Goal: Task Accomplishment & Management: Manage account settings

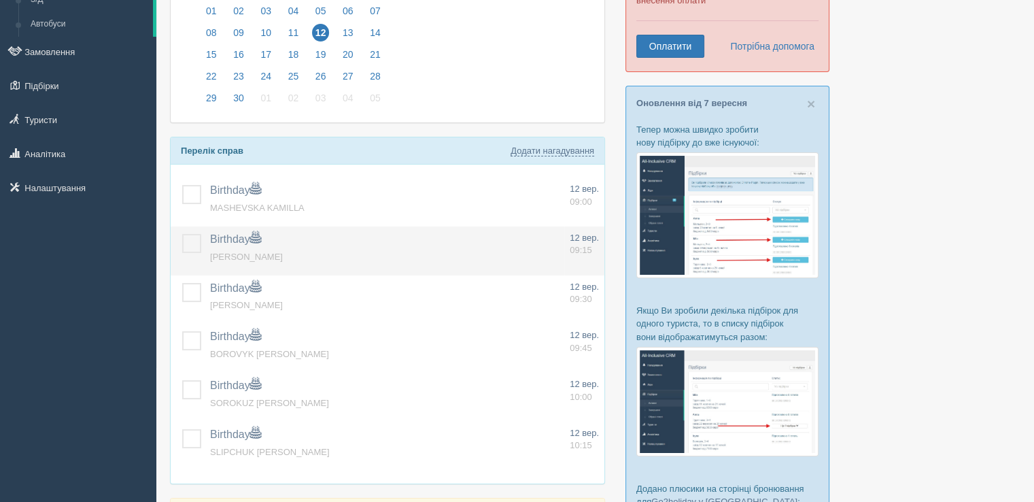
scroll to position [136, 0]
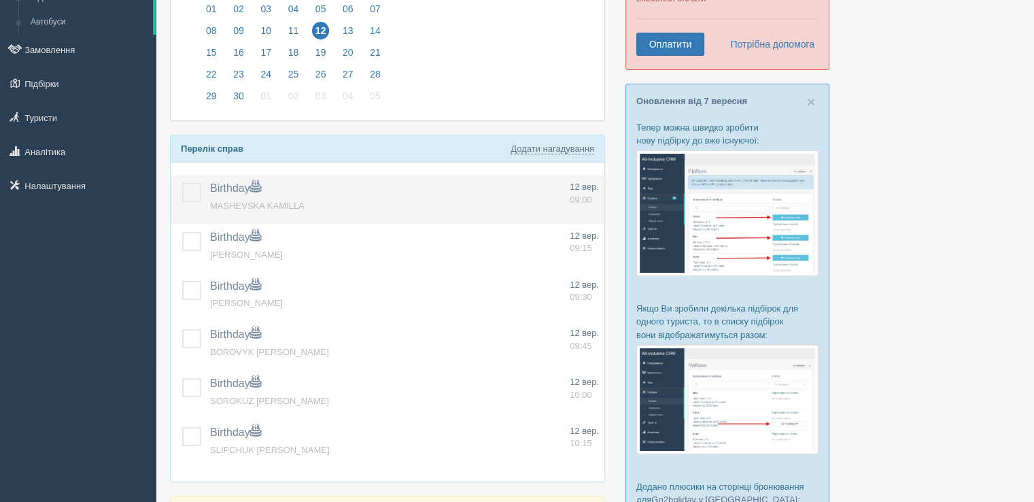
click at [182, 183] on label at bounding box center [182, 183] width 0 height 0
click at [0, 0] on input "checkbox" at bounding box center [0, 0] width 0 height 0
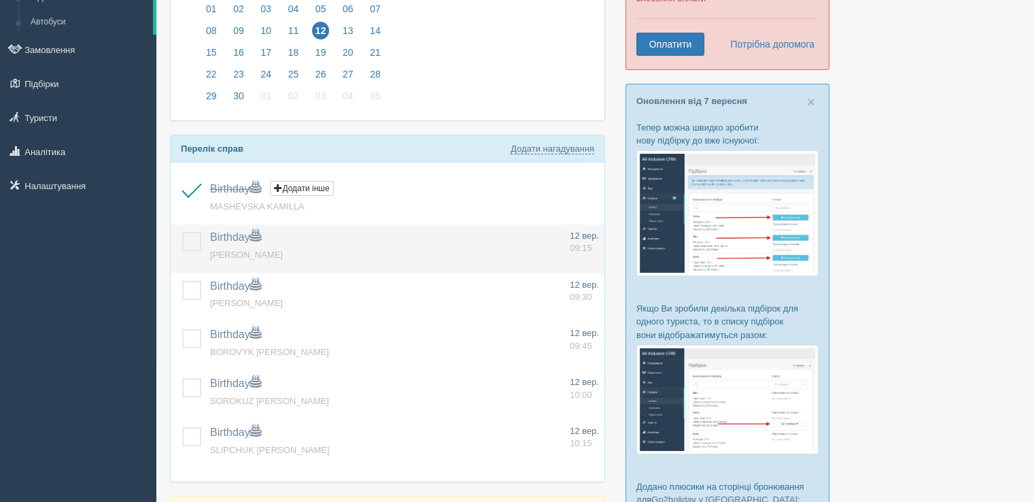
drag, startPoint x: 191, startPoint y: 243, endPoint x: 186, endPoint y: 260, distance: 18.5
click at [182, 232] on label at bounding box center [182, 232] width 0 height 0
click at [0, 0] on input "checkbox" at bounding box center [0, 0] width 0 height 0
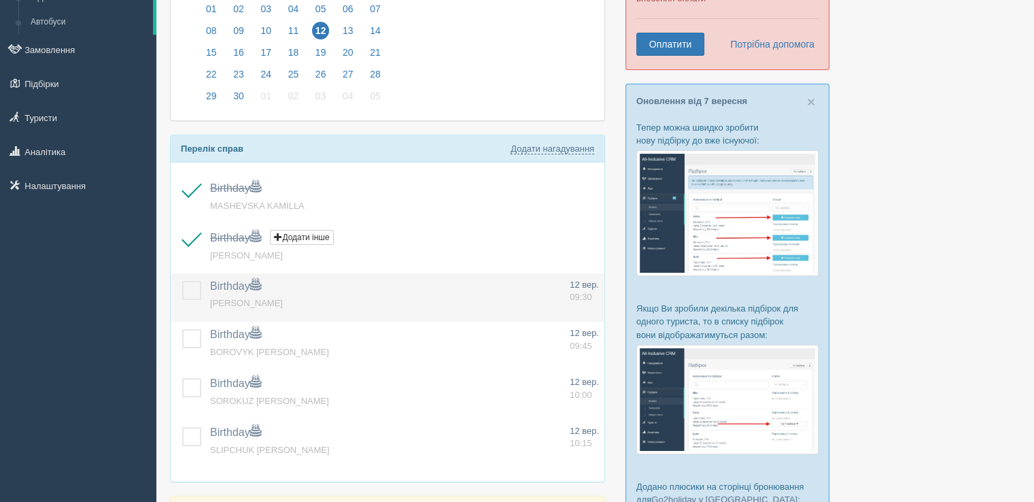
click at [182, 281] on label at bounding box center [182, 281] width 0 height 0
click at [0, 0] on input "checkbox" at bounding box center [0, 0] width 0 height 0
click at [182, 281] on label at bounding box center [182, 281] width 0 height 0
click at [0, 0] on input "checkbox" at bounding box center [0, 0] width 0 height 0
click at [283, 298] on span "AVRAMENKO OKSANA" at bounding box center [246, 303] width 73 height 10
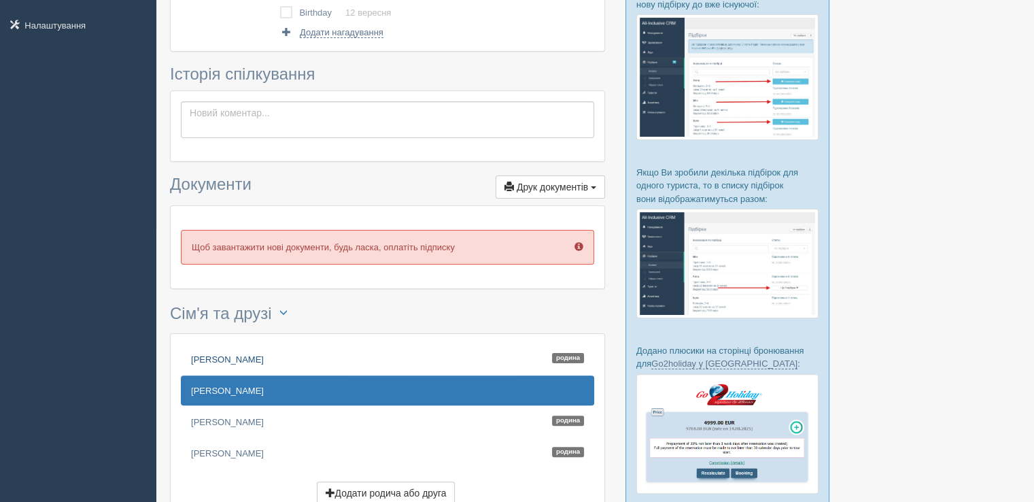
click at [205, 354] on link "AVRAMENKO OLEH Родина" at bounding box center [387, 359] width 413 height 30
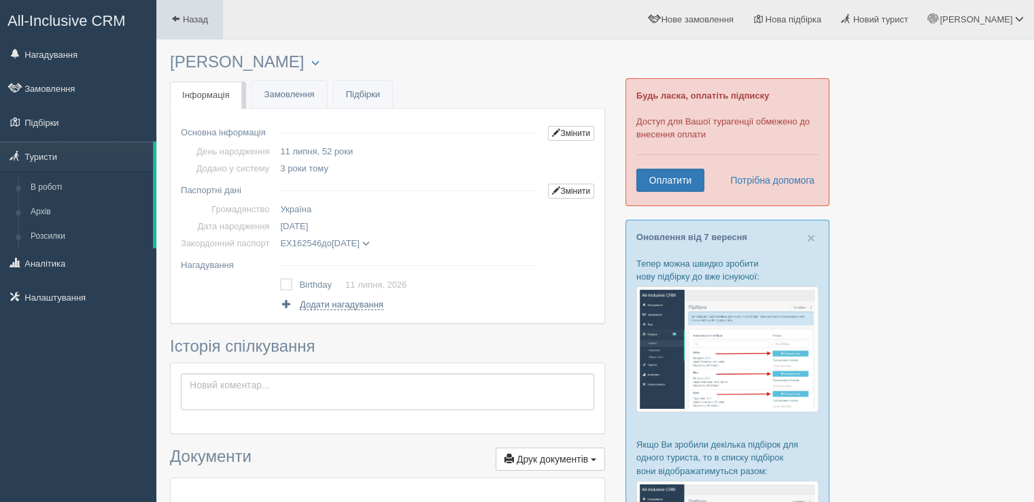
click at [177, 23] on span at bounding box center [175, 18] width 9 height 9
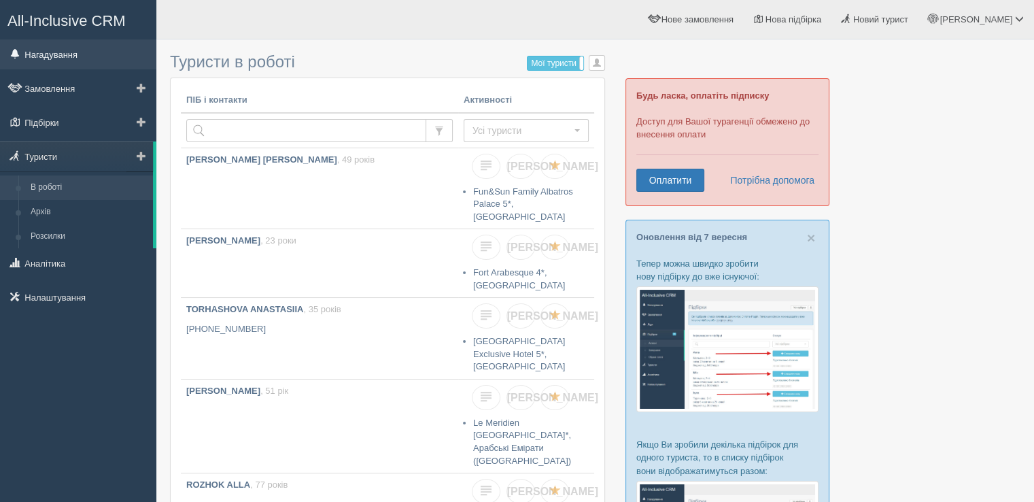
click at [72, 61] on link "Нагадування" at bounding box center [78, 54] width 156 height 30
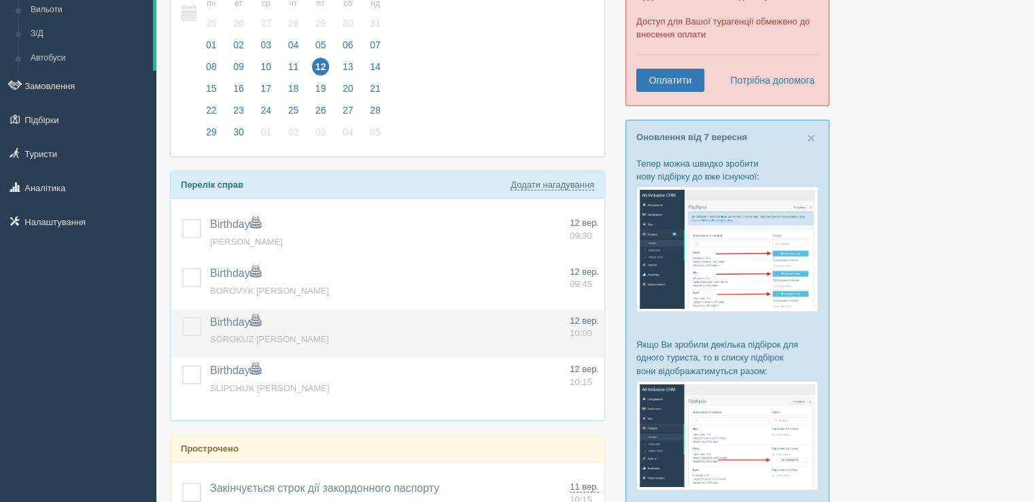
scroll to position [136, 0]
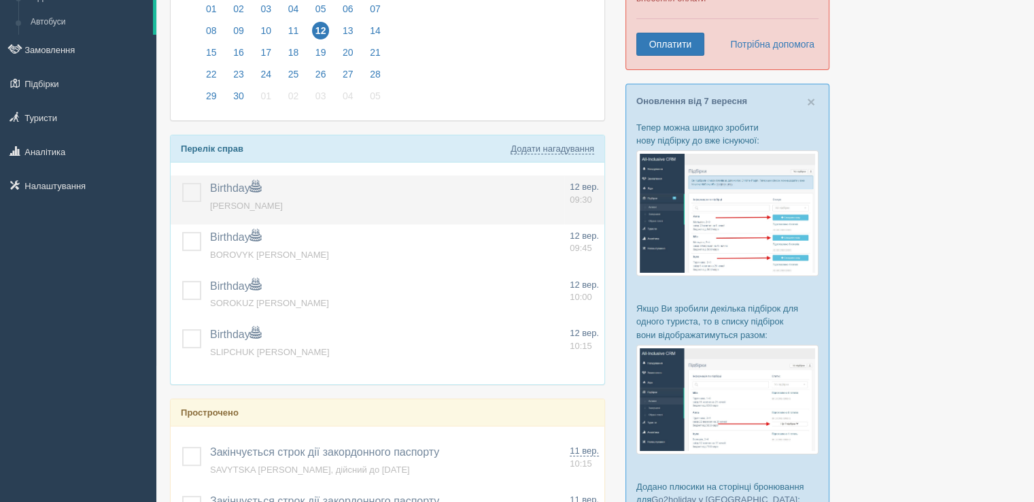
click at [182, 183] on label at bounding box center [182, 183] width 0 height 0
click at [0, 0] on input "checkbox" at bounding box center [0, 0] width 0 height 0
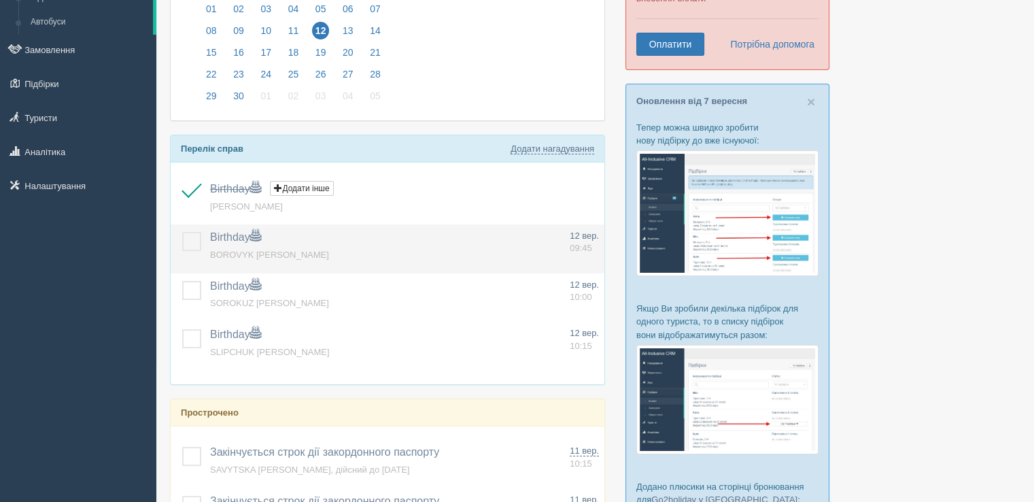
click at [182, 232] on label at bounding box center [182, 232] width 0 height 0
click at [0, 0] on input "checkbox" at bounding box center [0, 0] width 0 height 0
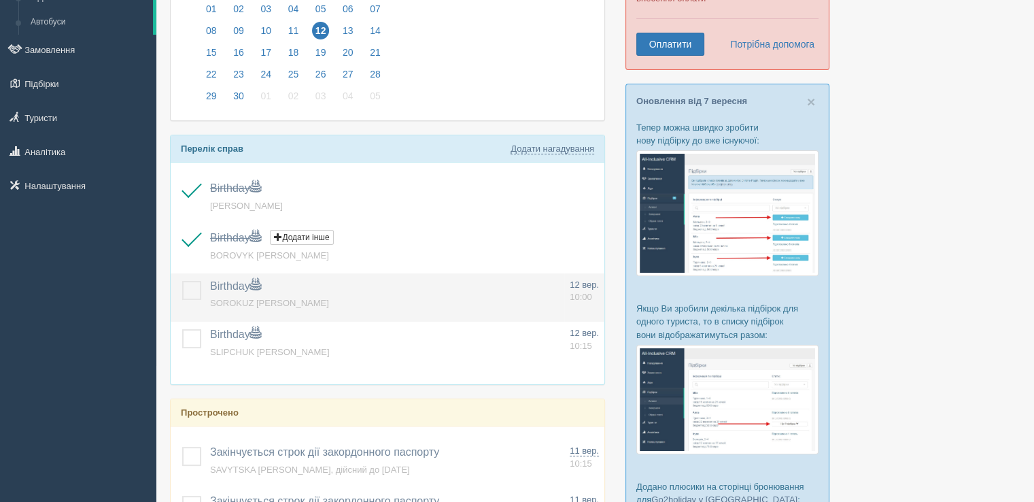
click at [182, 281] on label at bounding box center [182, 281] width 0 height 0
click at [0, 0] on input "checkbox" at bounding box center [0, 0] width 0 height 0
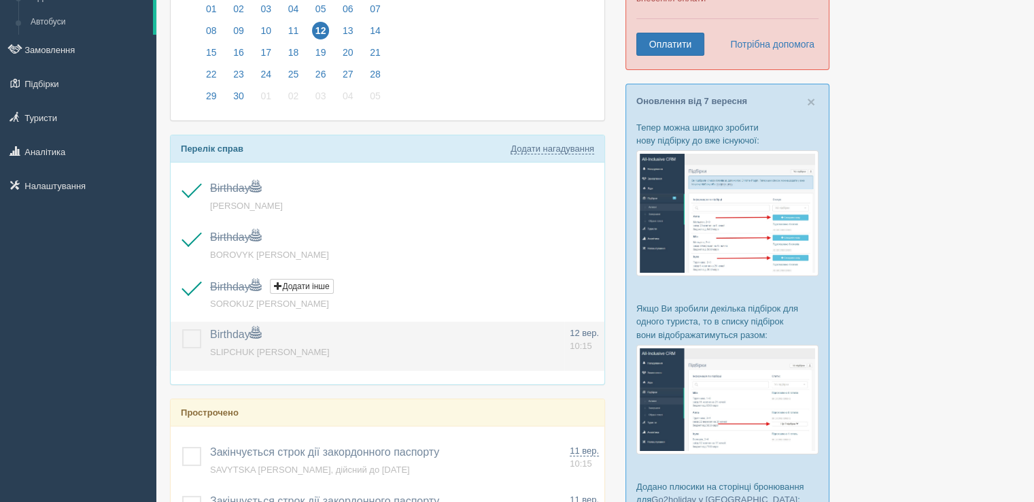
click at [182, 329] on label at bounding box center [182, 329] width 0 height 0
click at [0, 0] on input "checkbox" at bounding box center [0, 0] width 0 height 0
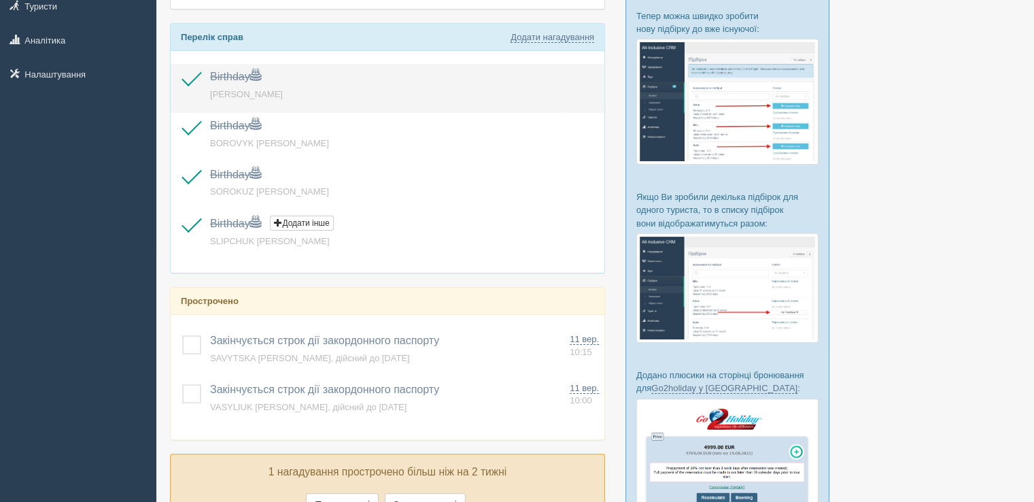
scroll to position [0, 0]
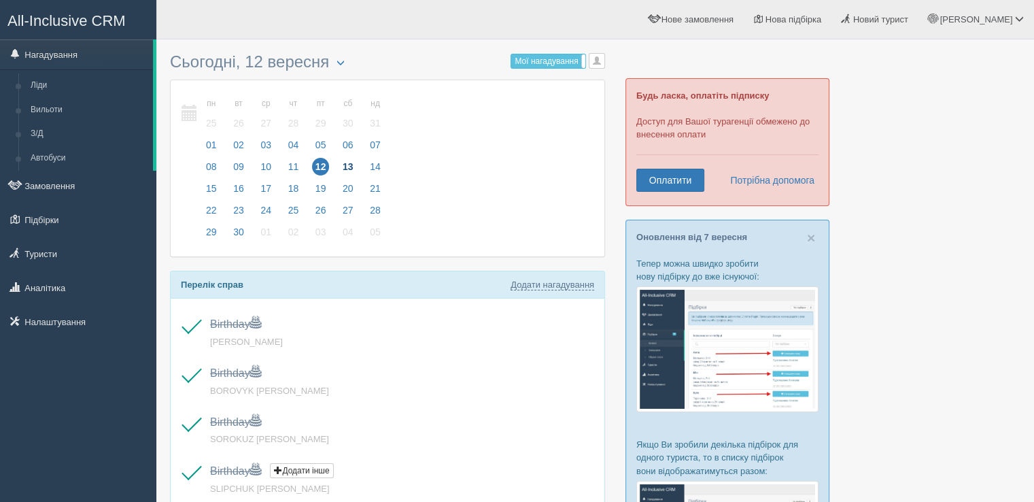
click at [343, 172] on span "13" at bounding box center [348, 167] width 18 height 18
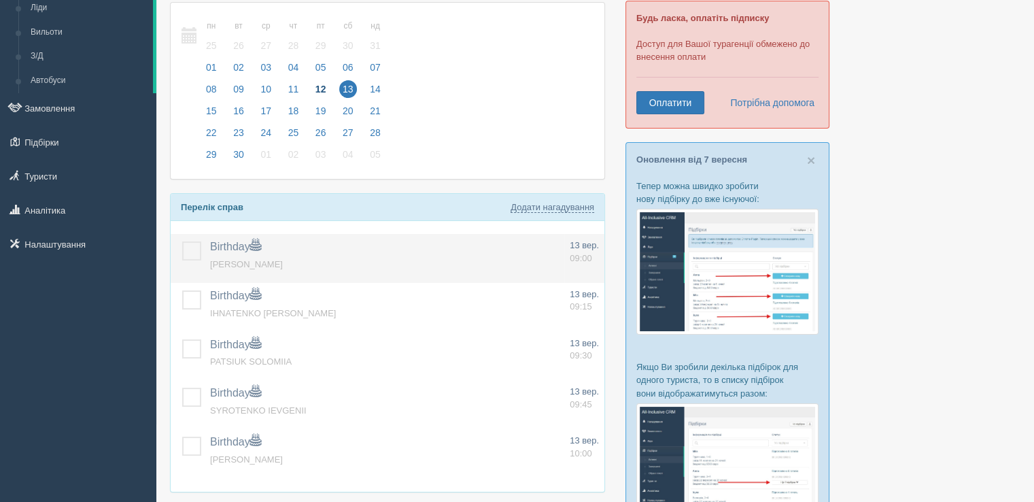
scroll to position [136, 0]
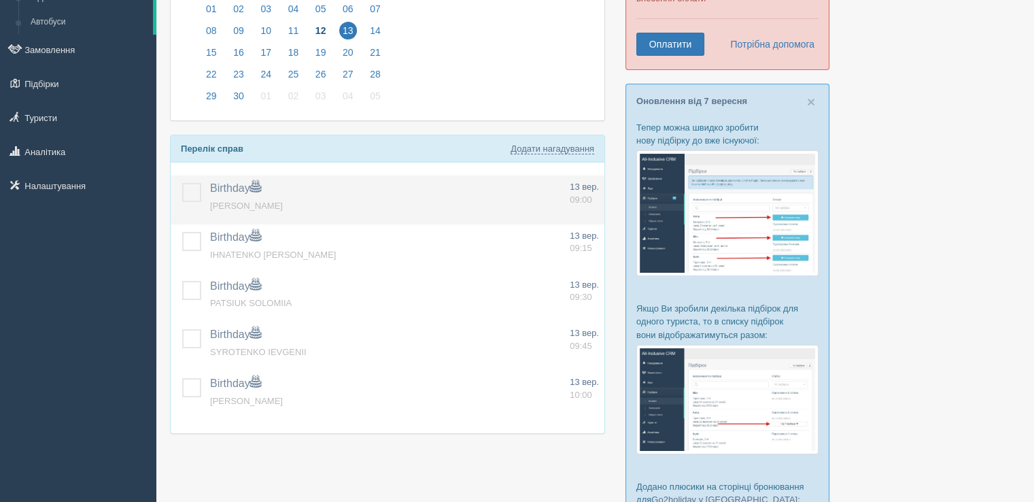
click at [189, 200] on td at bounding box center [188, 199] width 34 height 49
click at [182, 183] on label at bounding box center [182, 183] width 0 height 0
click at [0, 0] on input "checkbox" at bounding box center [0, 0] width 0 height 0
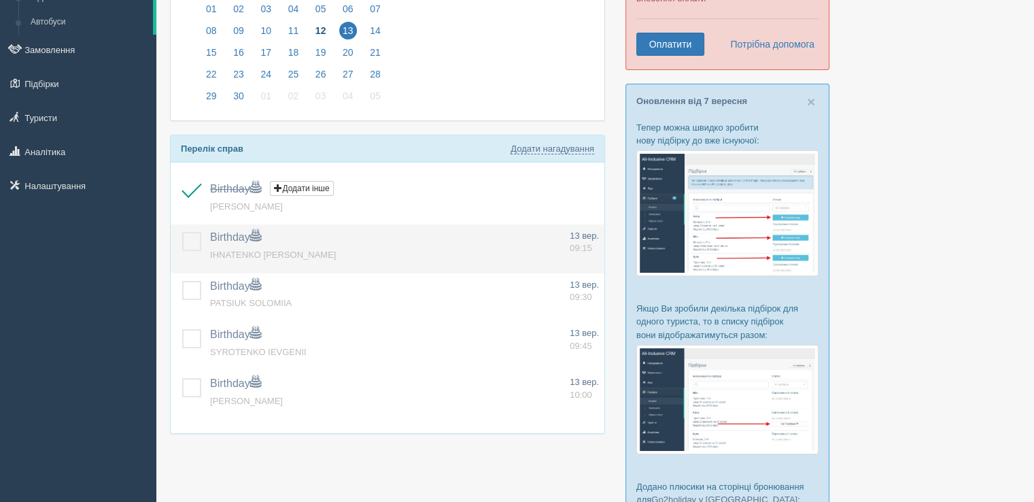
click at [182, 232] on label at bounding box center [182, 232] width 0 height 0
click at [0, 0] on input "checkbox" at bounding box center [0, 0] width 0 height 0
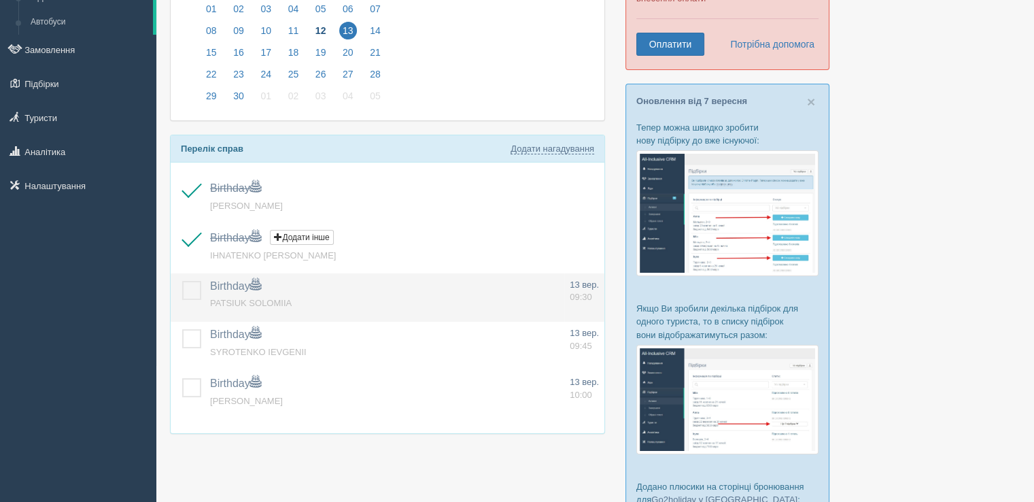
click at [182, 281] on label at bounding box center [182, 281] width 0 height 0
click at [0, 0] on input "checkbox" at bounding box center [0, 0] width 0 height 0
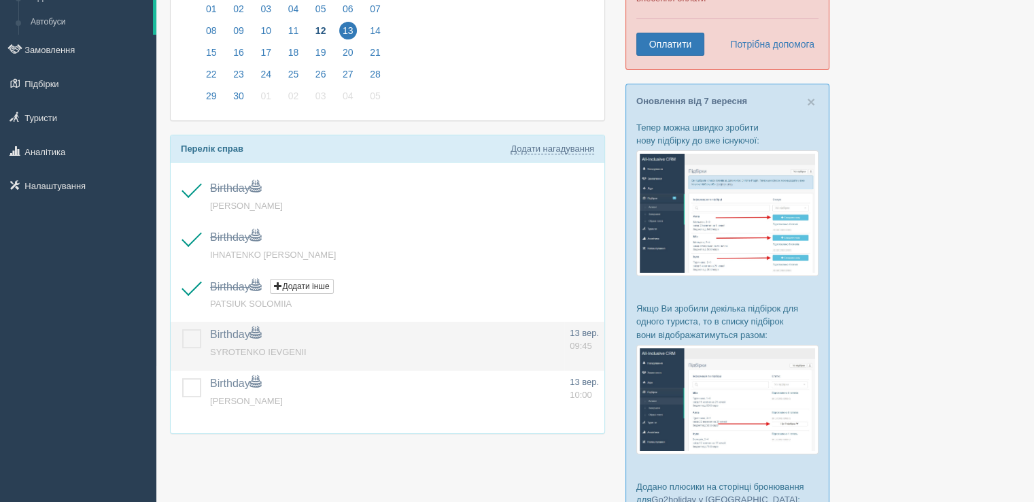
click at [182, 329] on label at bounding box center [182, 329] width 0 height 0
click at [0, 0] on input "checkbox" at bounding box center [0, 0] width 0 height 0
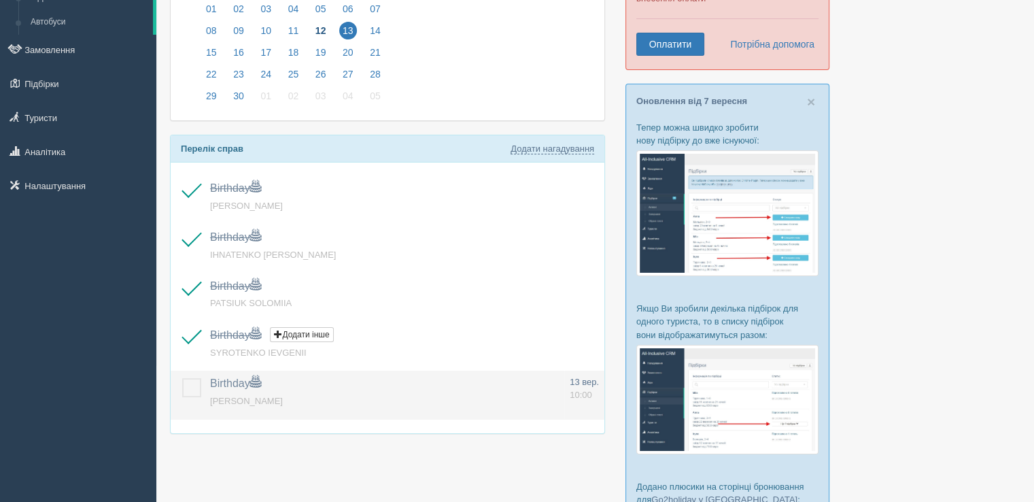
click at [182, 378] on label at bounding box center [182, 378] width 0 height 0
click at [0, 0] on input "checkbox" at bounding box center [0, 0] width 0 height 0
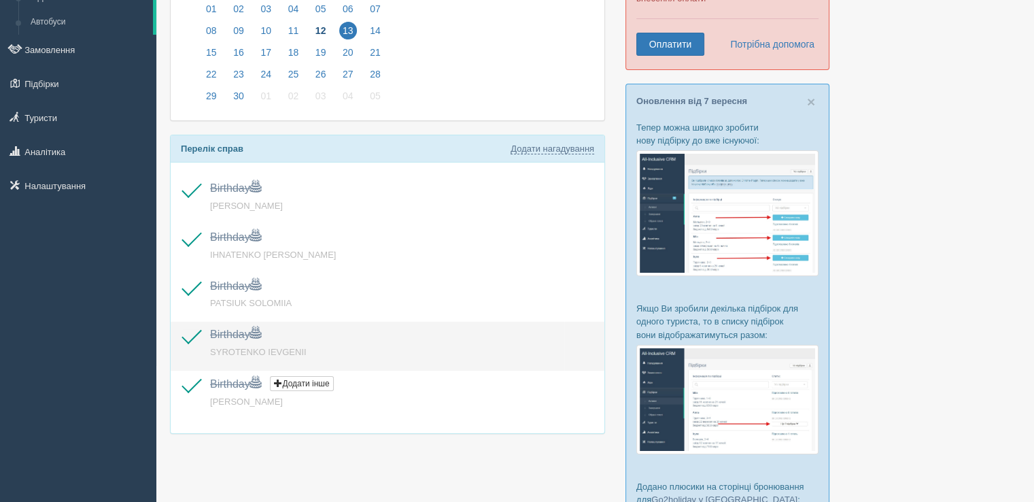
click at [245, 341] on p "Birthday Додати інше Нагадування додано Нагадування оновлено" at bounding box center [384, 336] width 349 height 19
click at [242, 331] on span "Birthday" at bounding box center [235, 334] width 51 height 12
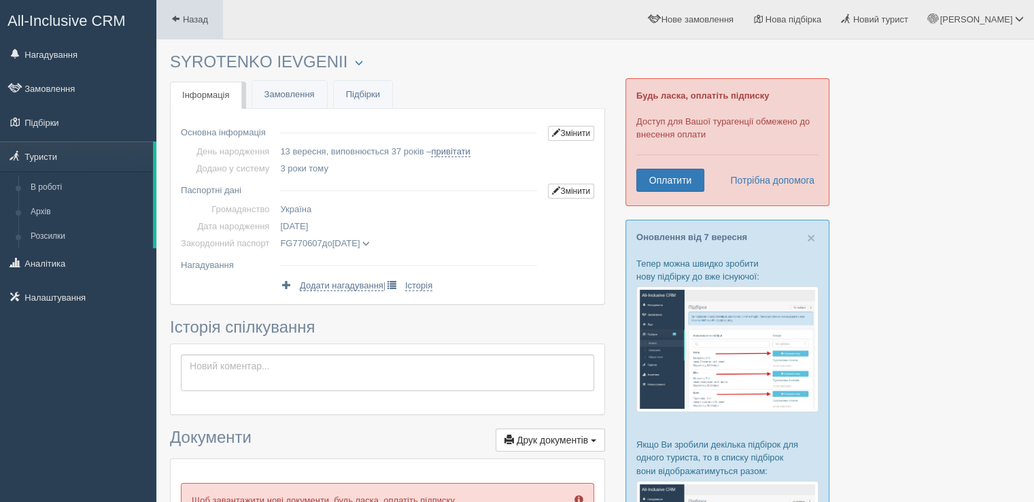
click at [190, 27] on link "Назад" at bounding box center [189, 19] width 67 height 39
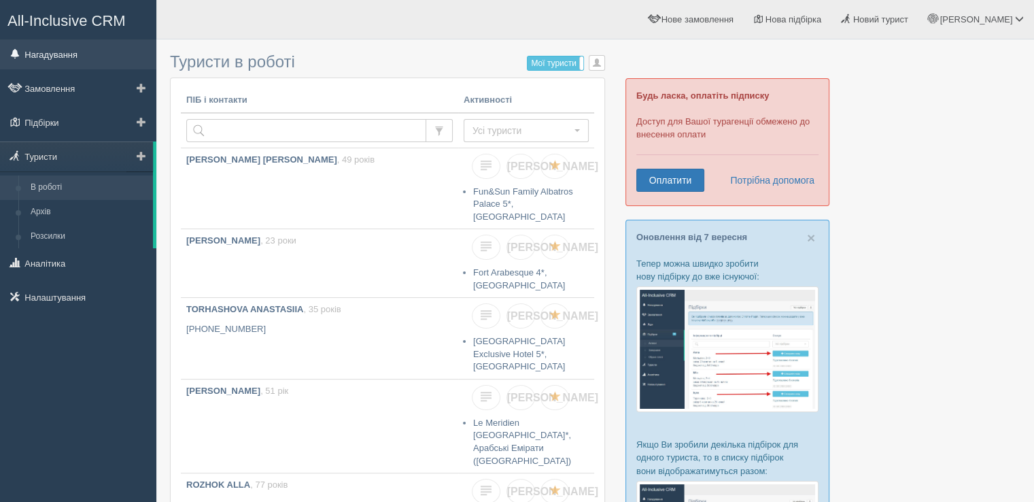
click at [77, 68] on link "Нагадування" at bounding box center [78, 54] width 156 height 30
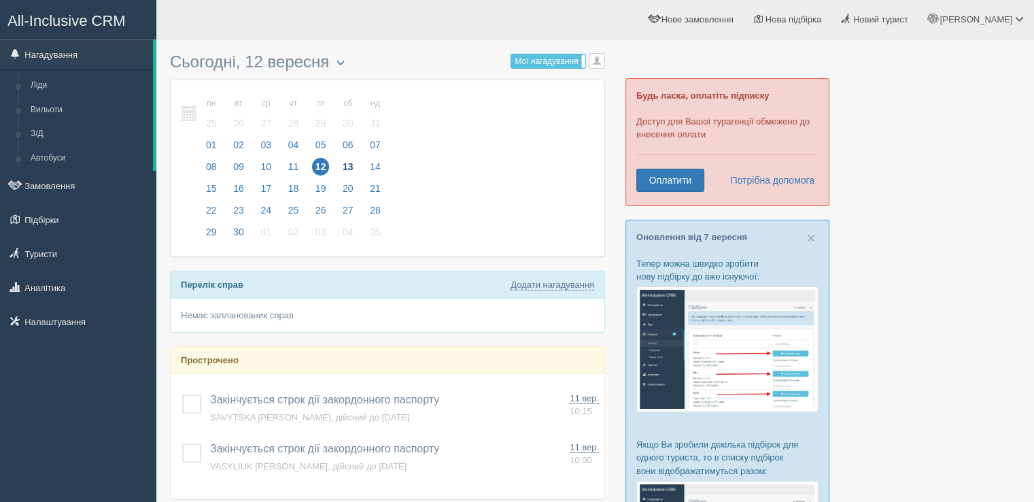
click at [350, 168] on span "13" at bounding box center [348, 167] width 18 height 18
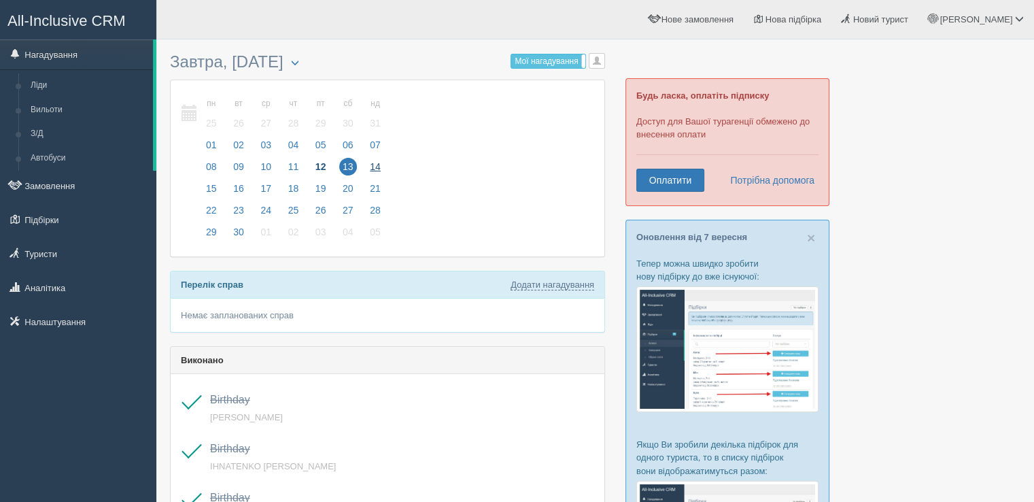
click at [373, 167] on span "14" at bounding box center [376, 167] width 18 height 18
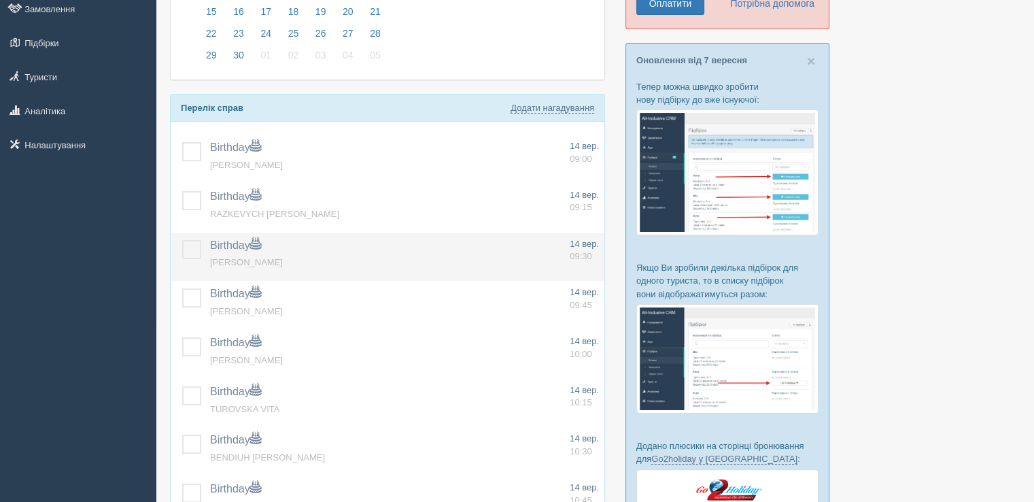
scroll to position [204, 0]
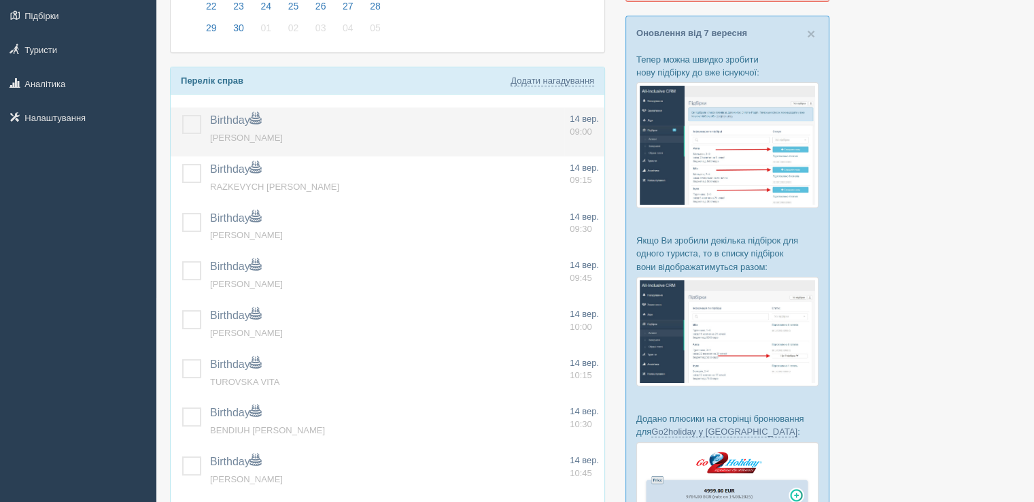
click at [182, 115] on label at bounding box center [182, 115] width 0 height 0
click at [0, 0] on input "checkbox" at bounding box center [0, 0] width 0 height 0
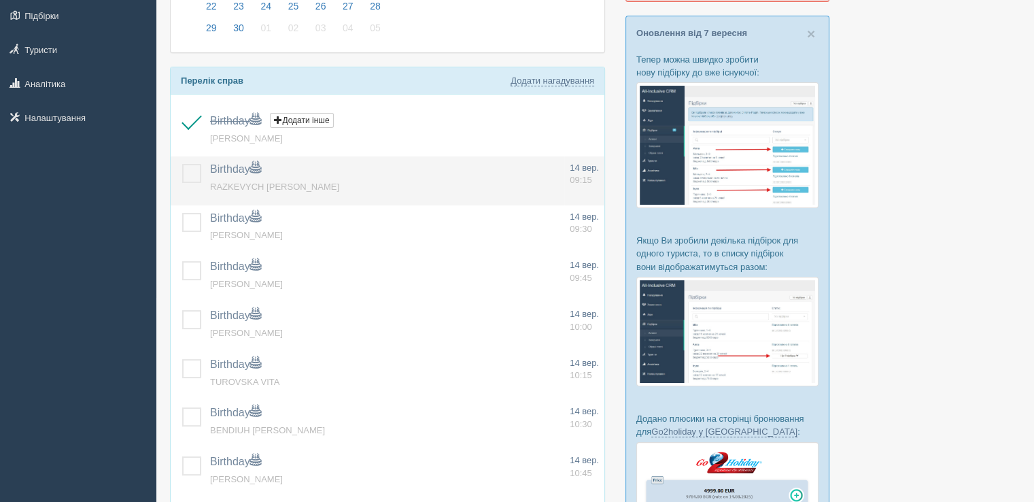
click at [182, 164] on label at bounding box center [182, 164] width 0 height 0
click at [0, 0] on input "checkbox" at bounding box center [0, 0] width 0 height 0
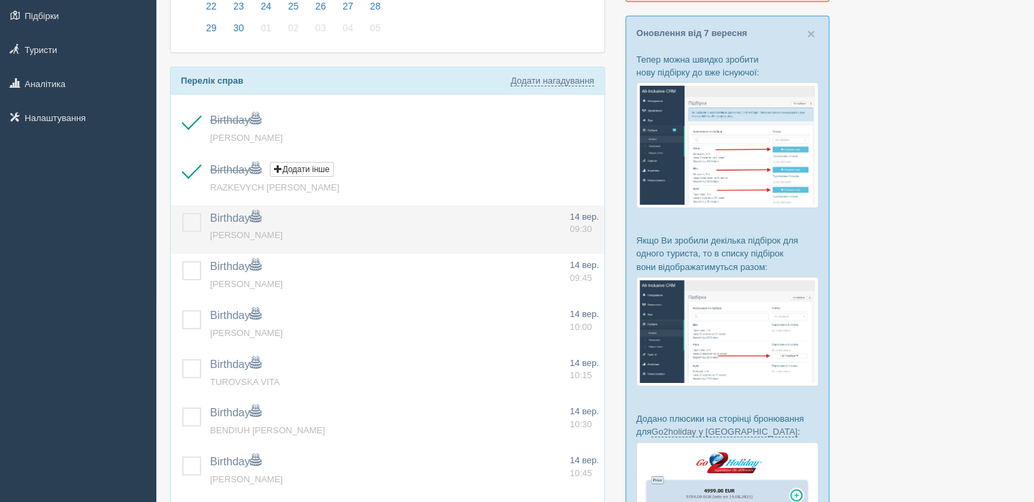
click at [182, 213] on label at bounding box center [182, 213] width 0 height 0
click at [0, 0] on input "checkbox" at bounding box center [0, 0] width 0 height 0
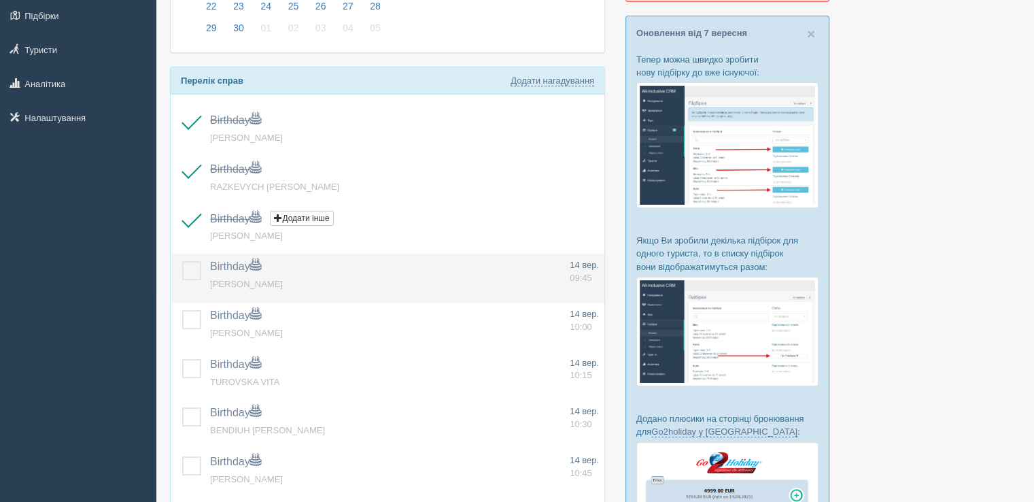
click at [182, 261] on label at bounding box center [182, 261] width 0 height 0
click at [0, 0] on input "checkbox" at bounding box center [0, 0] width 0 height 0
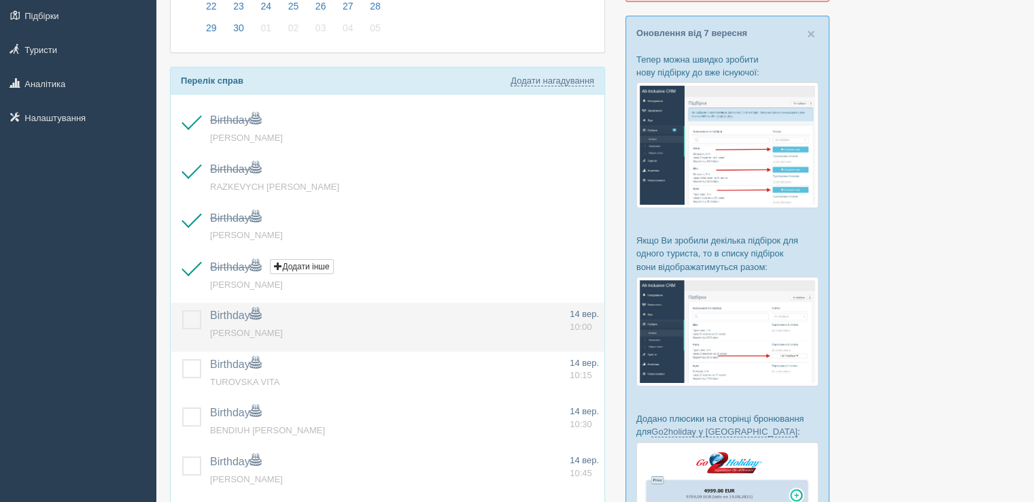
click at [182, 310] on label at bounding box center [182, 310] width 0 height 0
click at [0, 0] on input "checkbox" at bounding box center [0, 0] width 0 height 0
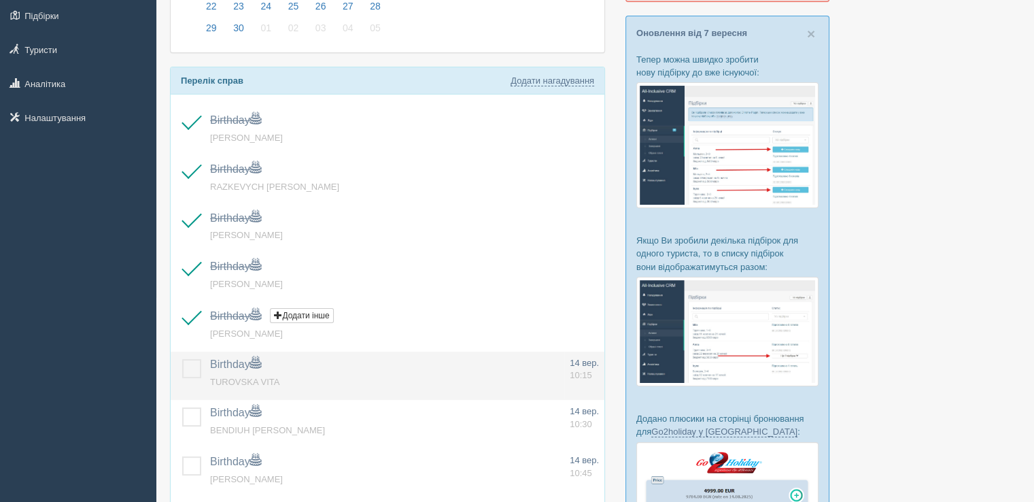
click at [190, 354] on td at bounding box center [188, 376] width 34 height 49
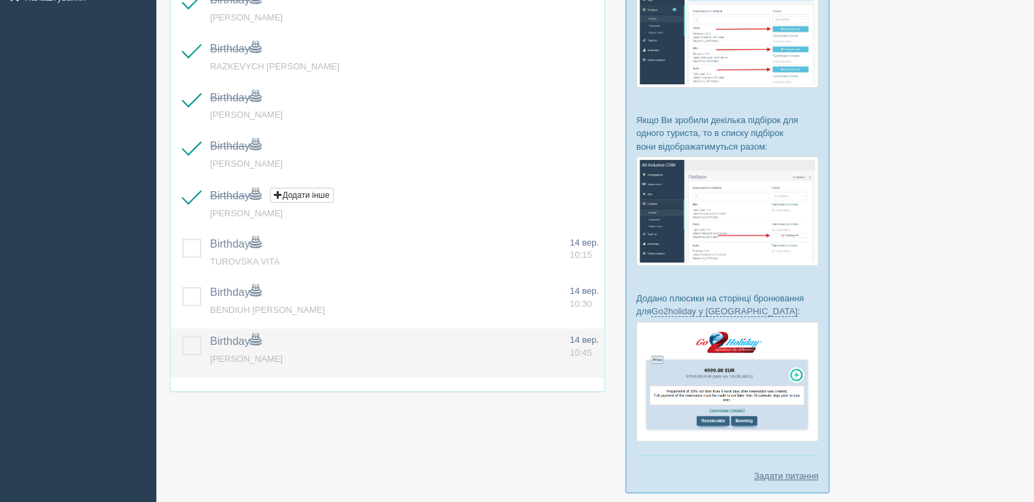
scroll to position [340, 0]
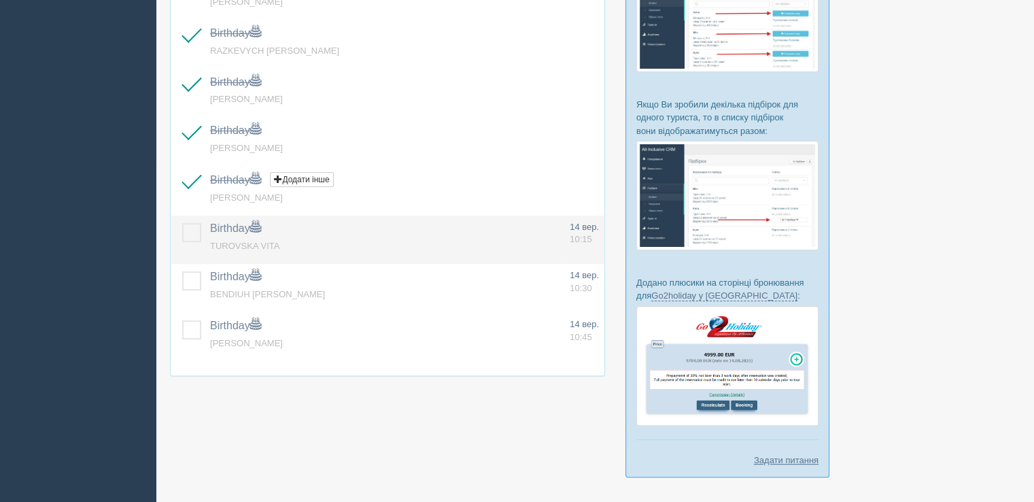
click at [182, 223] on label at bounding box center [182, 223] width 0 height 0
click at [0, 0] on input "checkbox" at bounding box center [0, 0] width 0 height 0
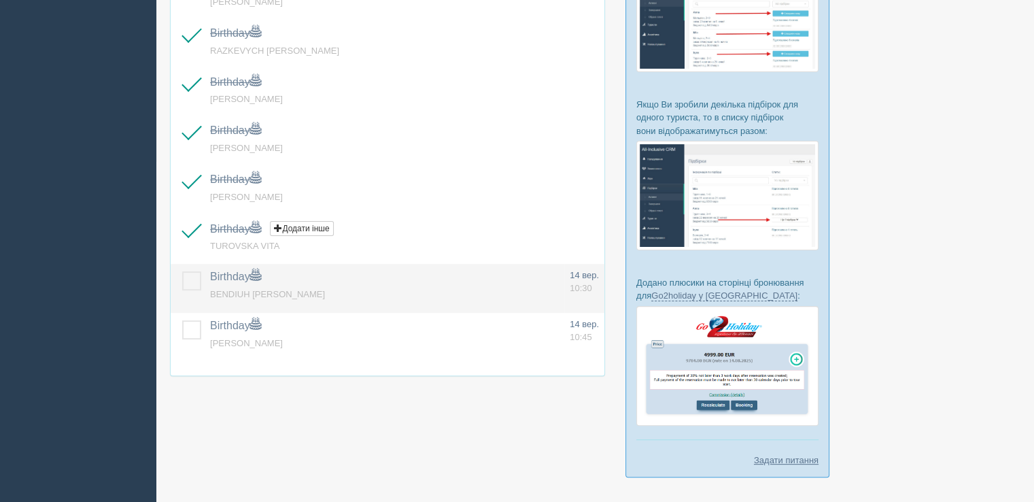
click at [182, 271] on label at bounding box center [182, 271] width 0 height 0
click at [0, 0] on input "checkbox" at bounding box center [0, 0] width 0 height 0
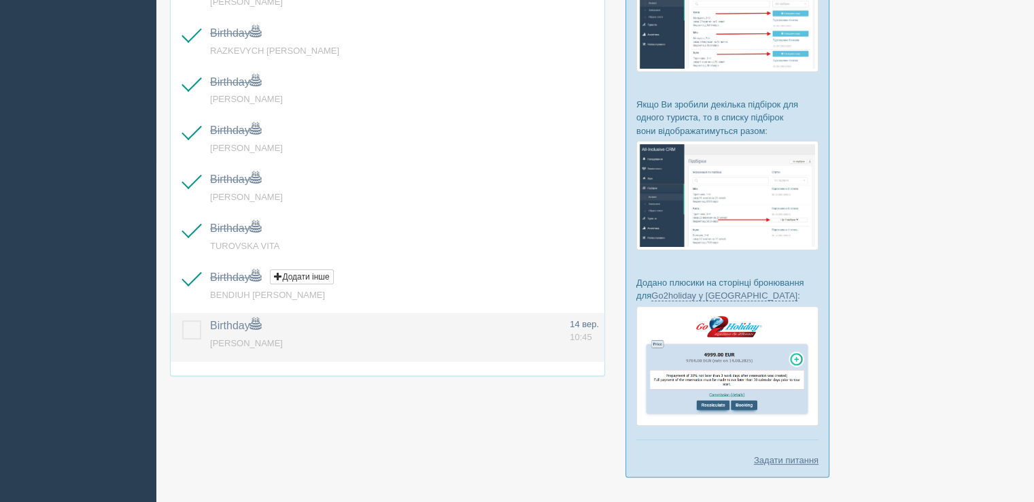
click at [182, 320] on label at bounding box center [182, 320] width 0 height 0
click at [0, 0] on input "checkbox" at bounding box center [0, 0] width 0 height 0
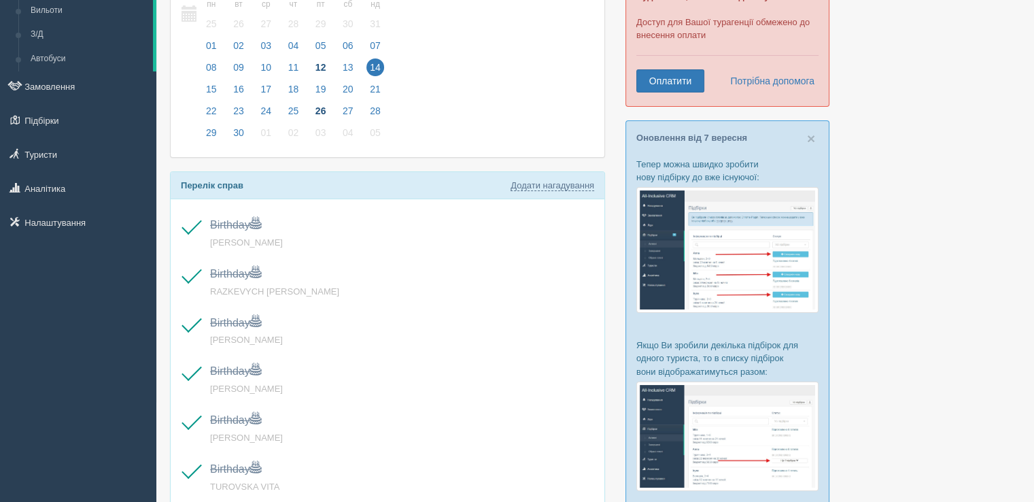
scroll to position [0, 0]
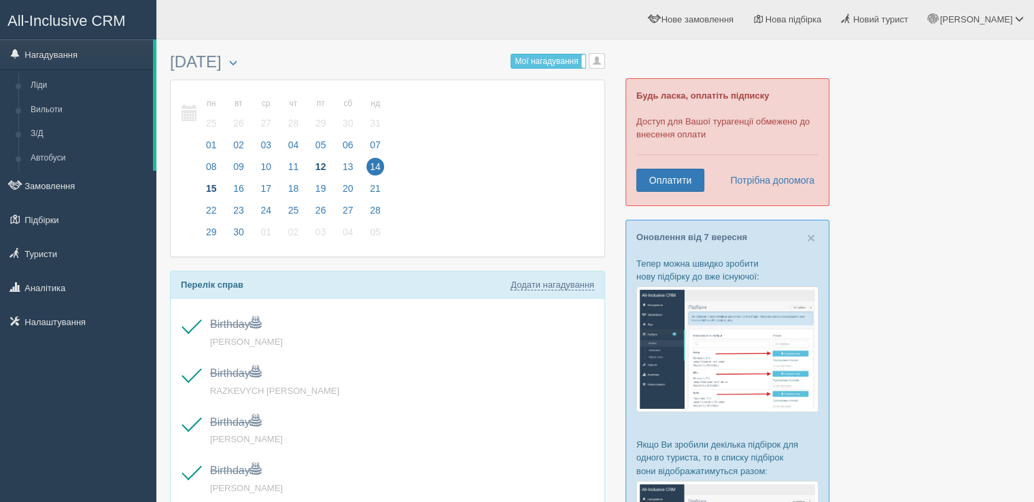
click at [215, 188] on span "15" at bounding box center [212, 189] width 18 height 18
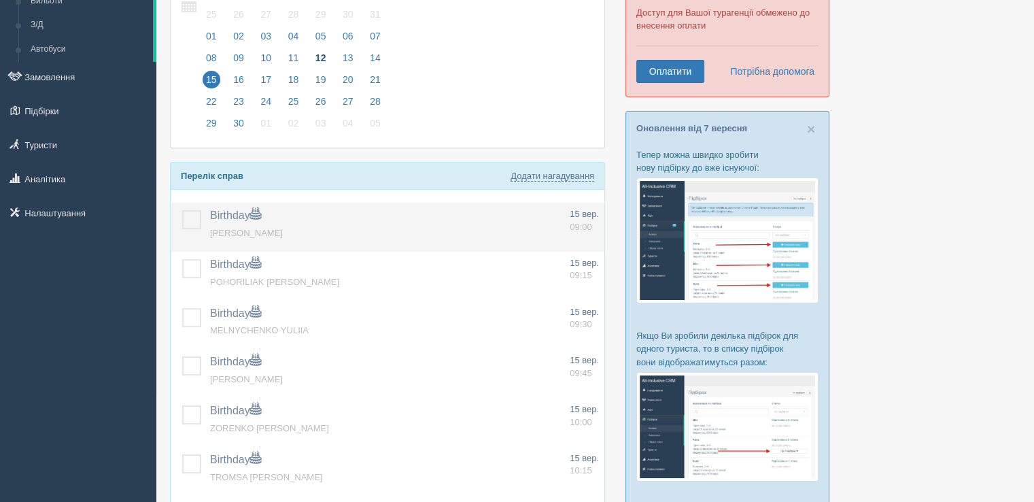
scroll to position [204, 0]
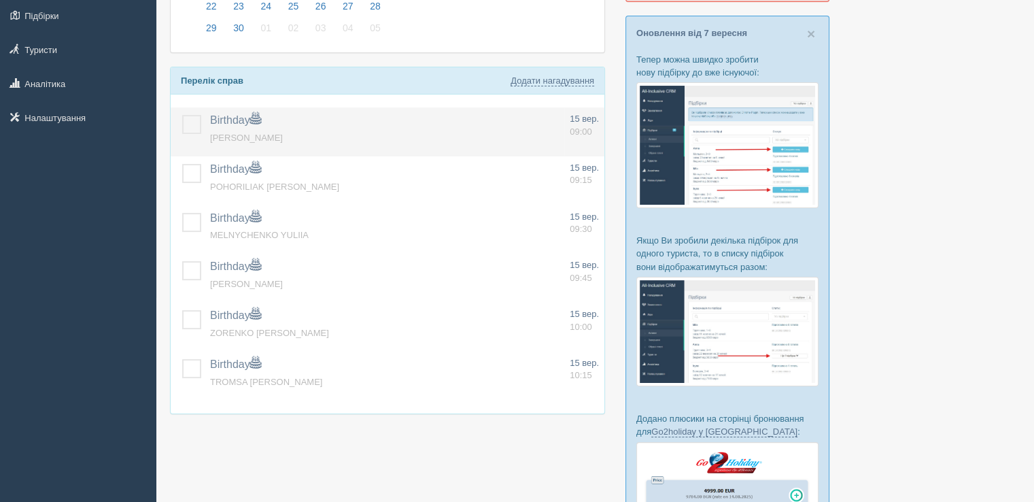
click at [182, 115] on label at bounding box center [182, 115] width 0 height 0
click at [0, 0] on input "checkbox" at bounding box center [0, 0] width 0 height 0
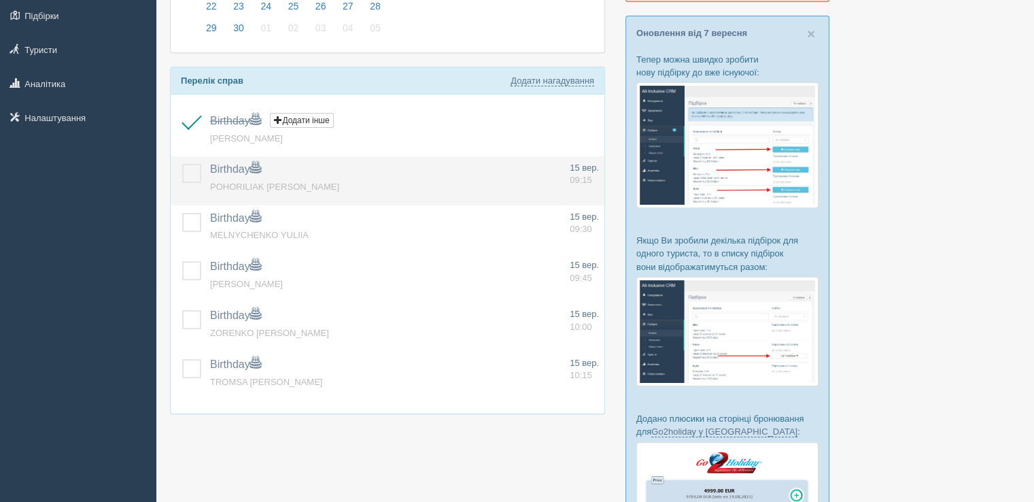
click at [182, 164] on label at bounding box center [182, 164] width 0 height 0
click at [0, 0] on input "checkbox" at bounding box center [0, 0] width 0 height 0
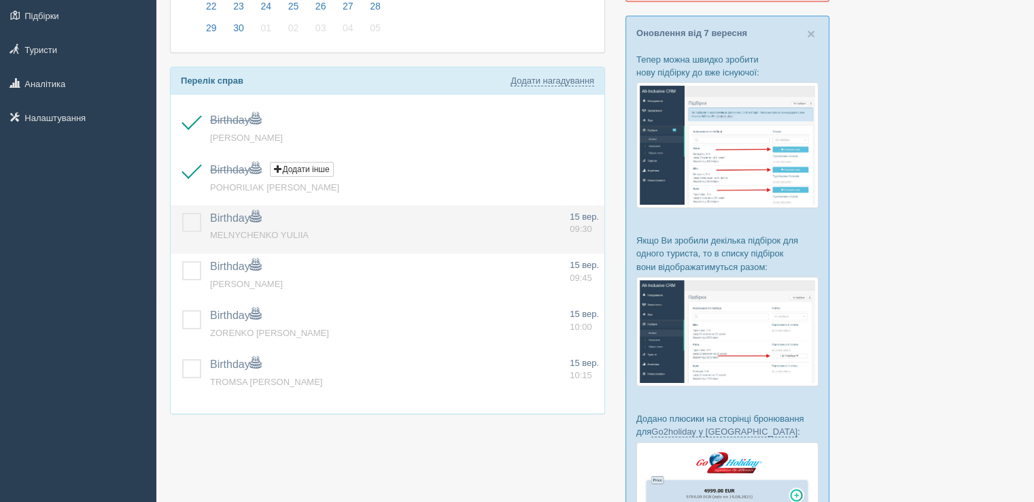
click at [182, 213] on label at bounding box center [182, 213] width 0 height 0
click at [0, 0] on input "checkbox" at bounding box center [0, 0] width 0 height 0
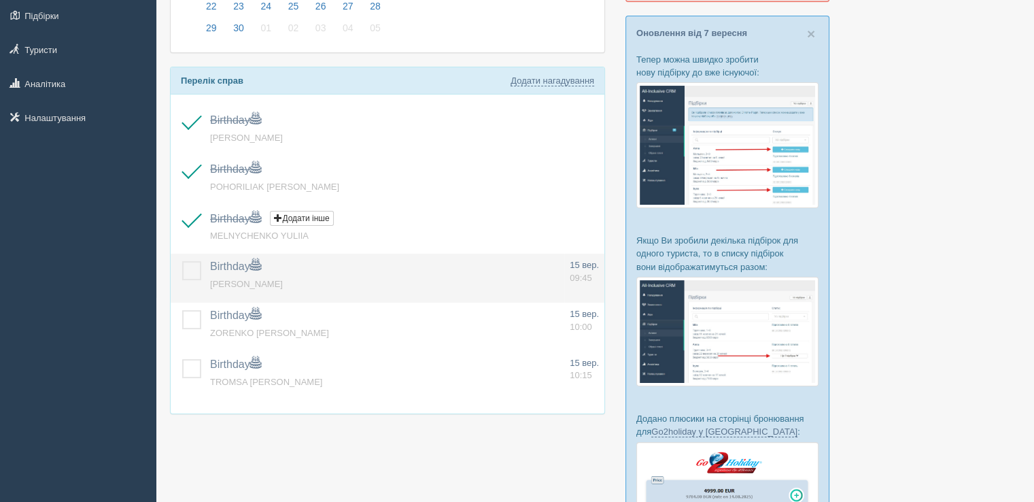
click at [182, 261] on label at bounding box center [182, 261] width 0 height 0
click at [0, 0] on input "checkbox" at bounding box center [0, 0] width 0 height 0
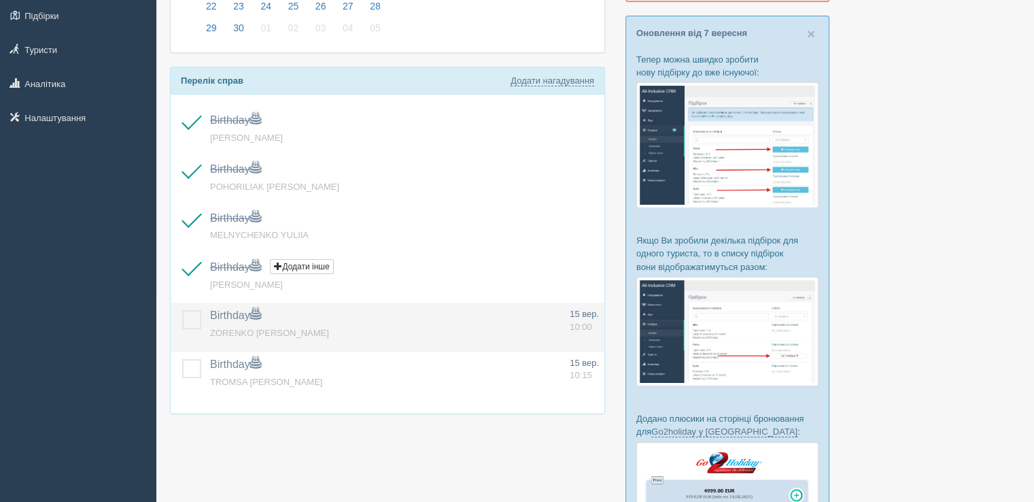
click at [182, 310] on label at bounding box center [182, 310] width 0 height 0
click at [0, 0] on input "checkbox" at bounding box center [0, 0] width 0 height 0
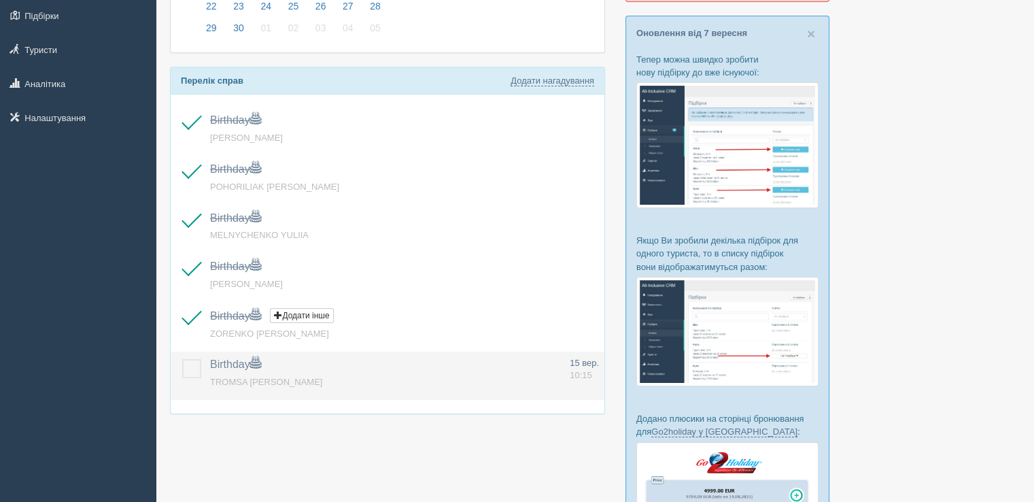
click at [182, 359] on label at bounding box center [182, 359] width 0 height 0
click at [0, 0] on input "checkbox" at bounding box center [0, 0] width 0 height 0
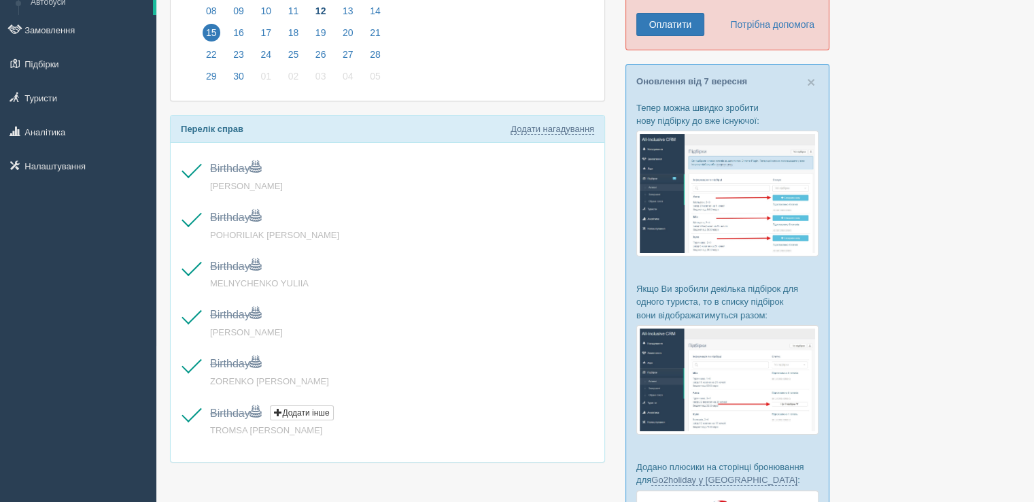
scroll to position [0, 0]
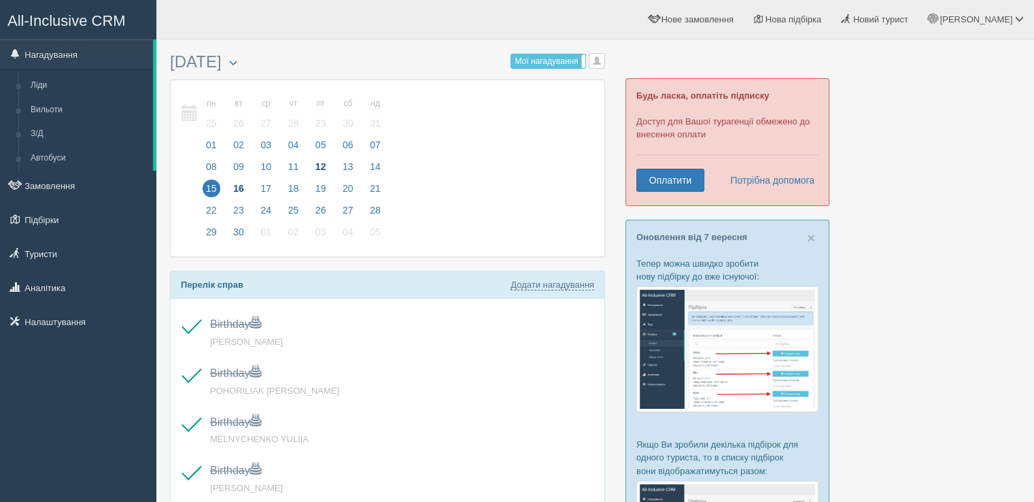
click at [239, 181] on span "16" at bounding box center [239, 189] width 18 height 18
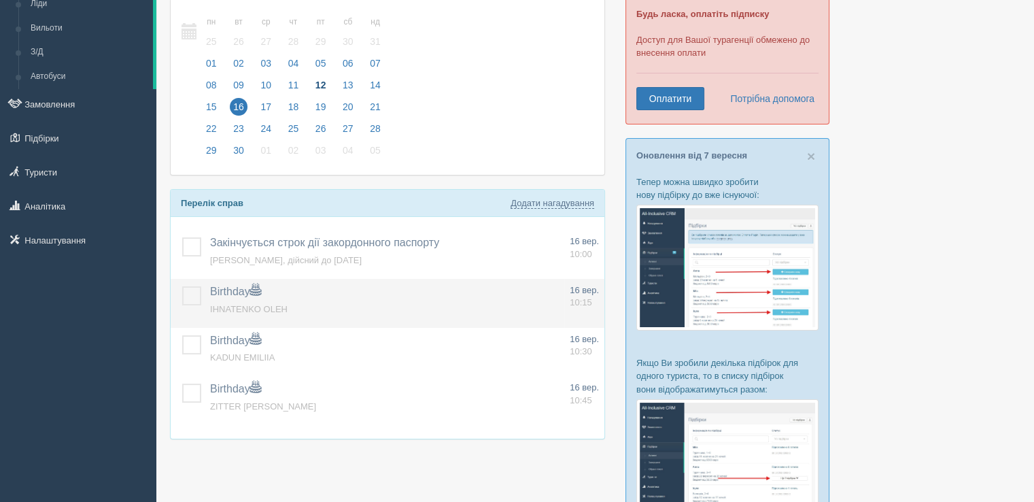
scroll to position [204, 0]
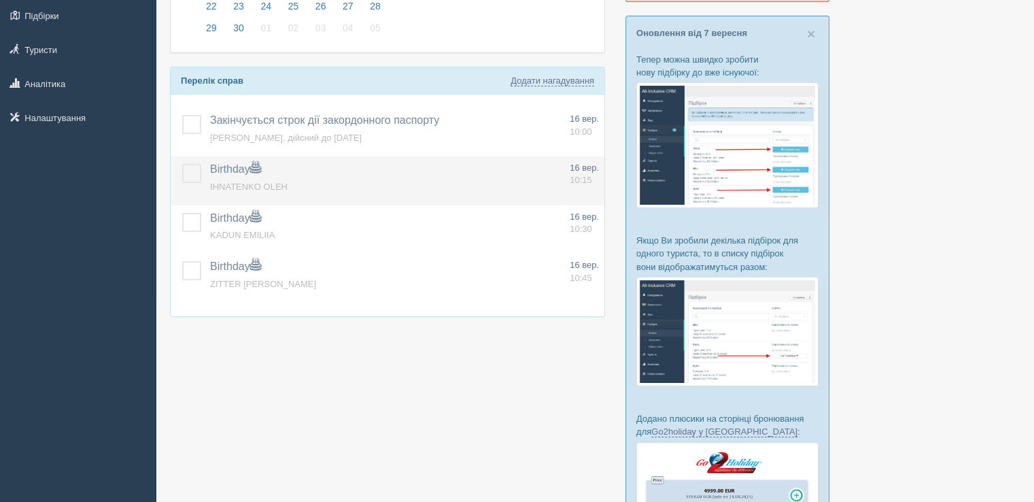
click at [182, 164] on label at bounding box center [182, 164] width 0 height 0
click at [0, 0] on input "checkbox" at bounding box center [0, 0] width 0 height 0
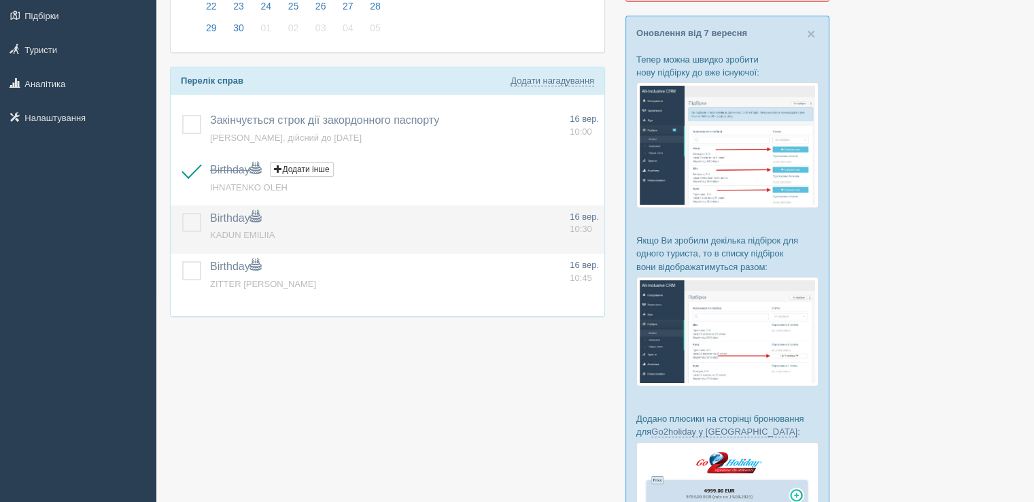
click at [182, 213] on label at bounding box center [182, 213] width 0 height 0
click at [0, 0] on input "checkbox" at bounding box center [0, 0] width 0 height 0
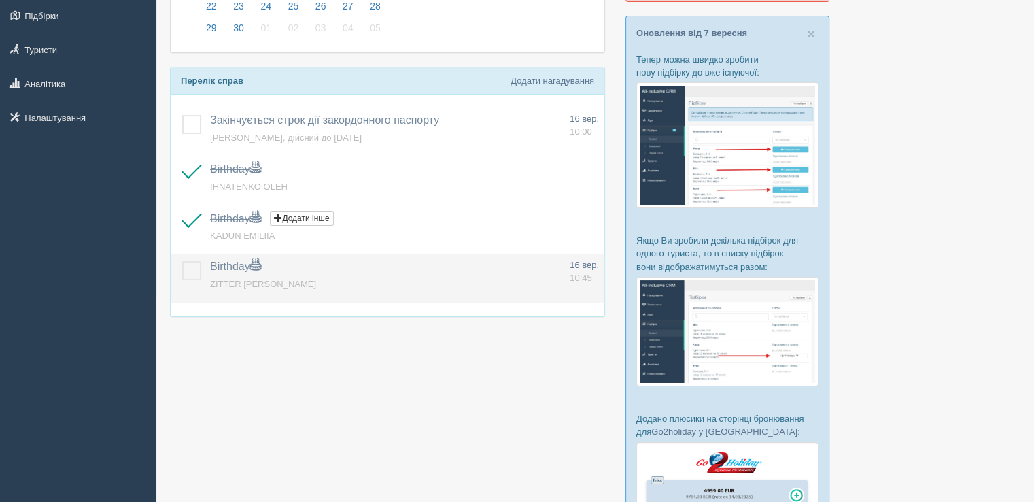
click at [182, 261] on label at bounding box center [182, 261] width 0 height 0
click at [0, 0] on input "checkbox" at bounding box center [0, 0] width 0 height 0
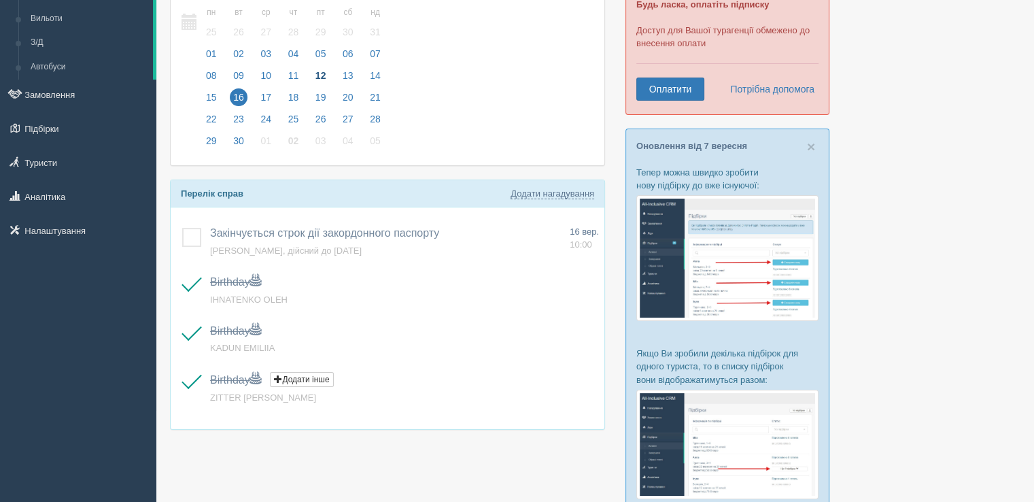
scroll to position [68, 0]
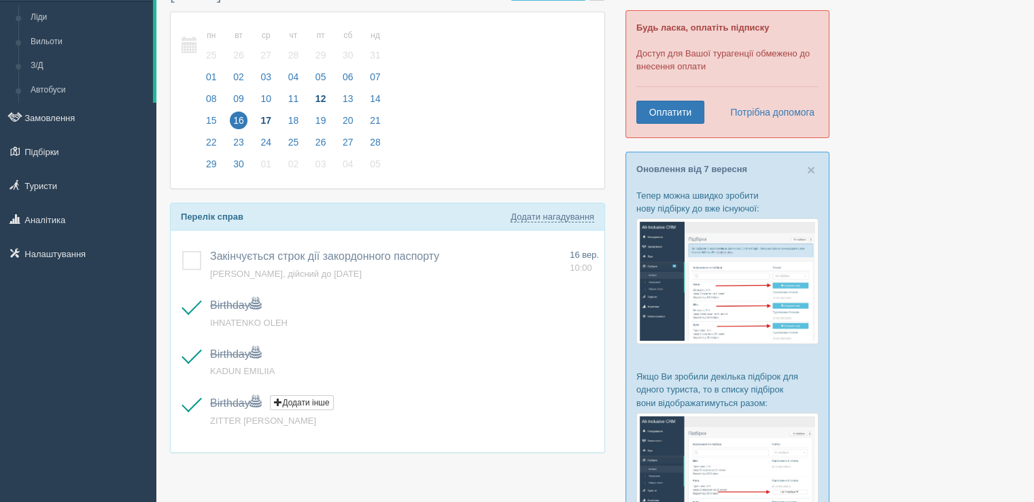
click at [267, 117] on span "17" at bounding box center [266, 121] width 18 height 18
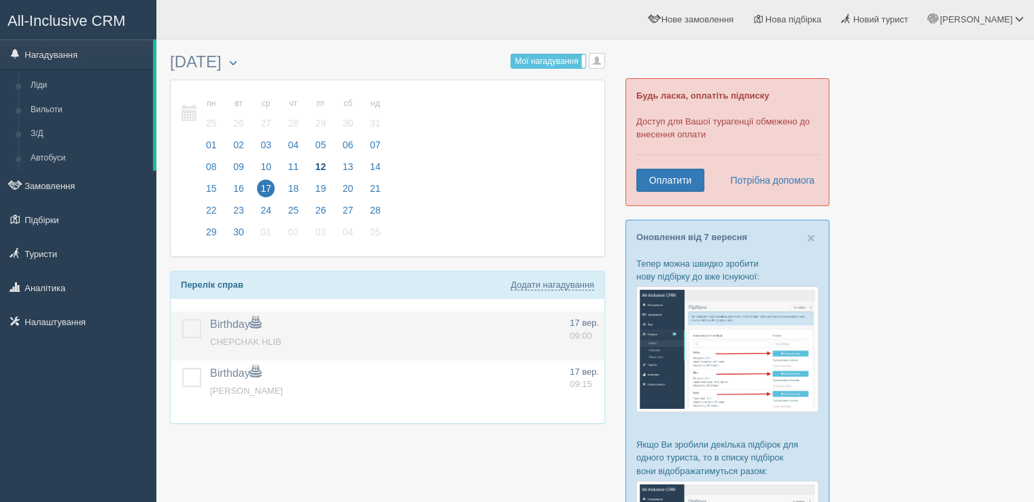
click at [182, 319] on label at bounding box center [182, 319] width 0 height 0
click at [0, 0] on input "checkbox" at bounding box center [0, 0] width 0 height 0
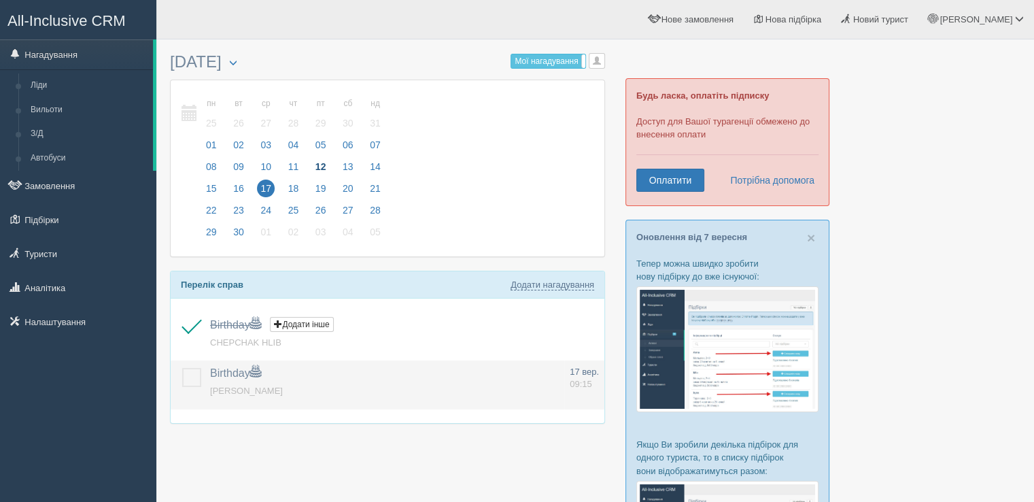
click at [182, 368] on label at bounding box center [182, 368] width 0 height 0
click at [0, 0] on input "checkbox" at bounding box center [0, 0] width 0 height 0
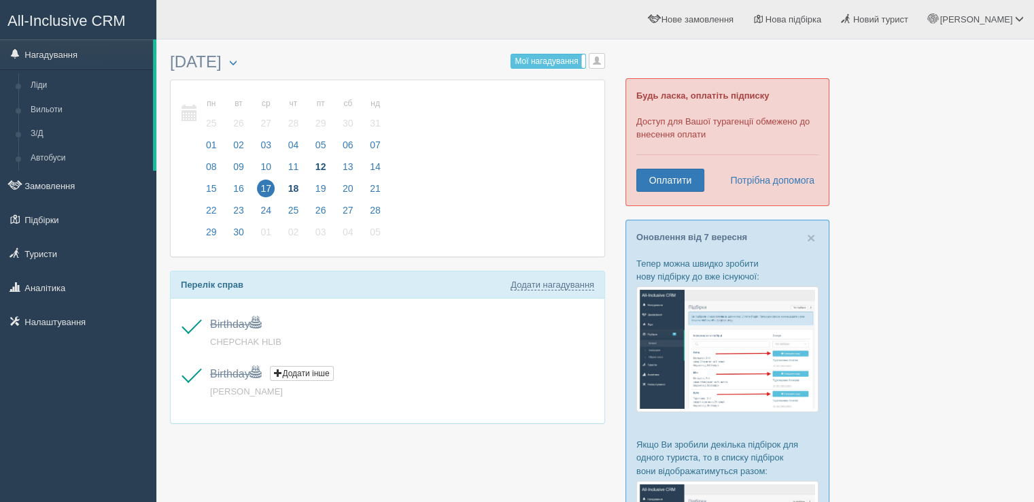
click at [285, 192] on span "18" at bounding box center [294, 189] width 18 height 18
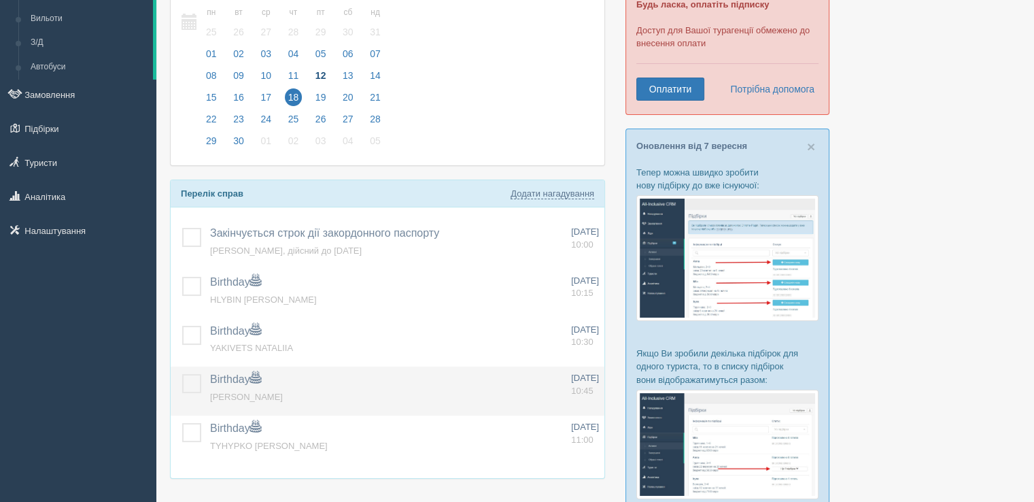
scroll to position [204, 0]
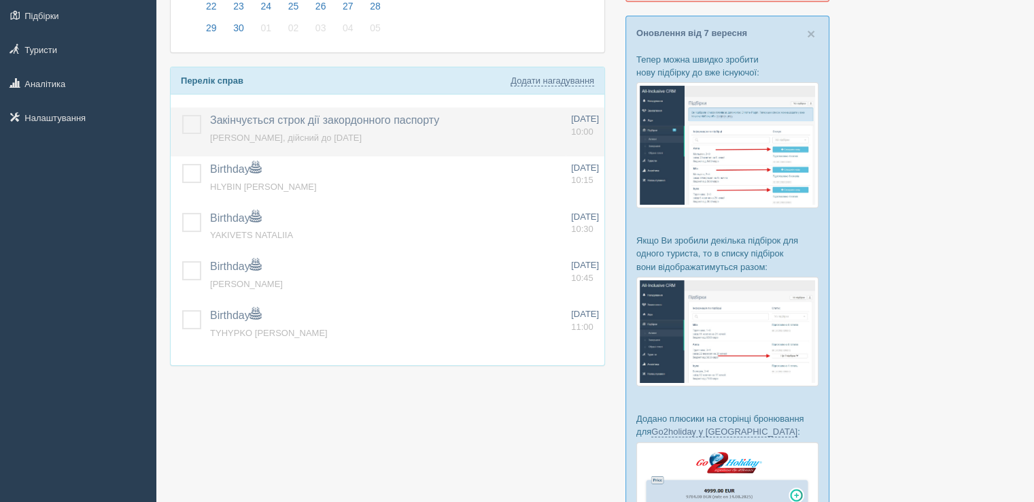
click at [182, 115] on label at bounding box center [182, 115] width 0 height 0
click at [0, 0] on input "checkbox" at bounding box center [0, 0] width 0 height 0
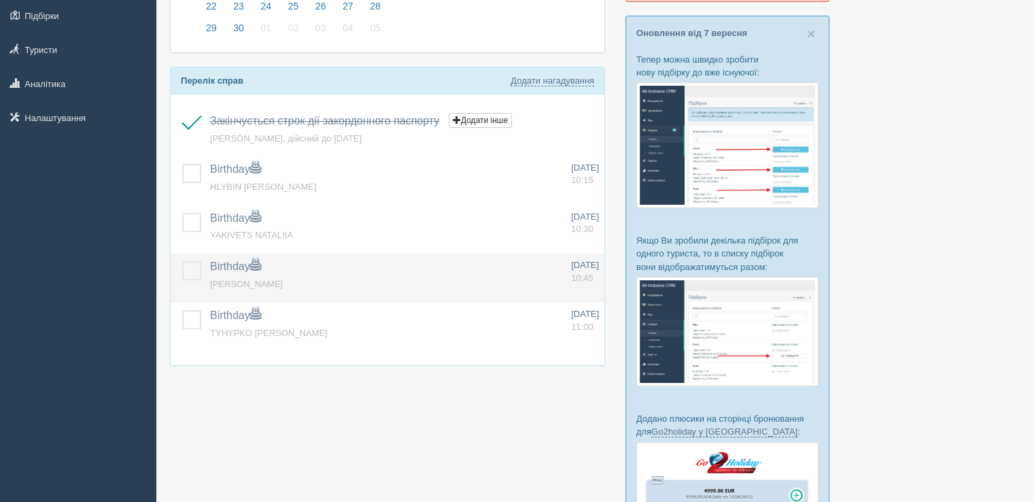
click at [182, 261] on label at bounding box center [182, 261] width 0 height 0
click at [0, 0] on input "checkbox" at bounding box center [0, 0] width 0 height 0
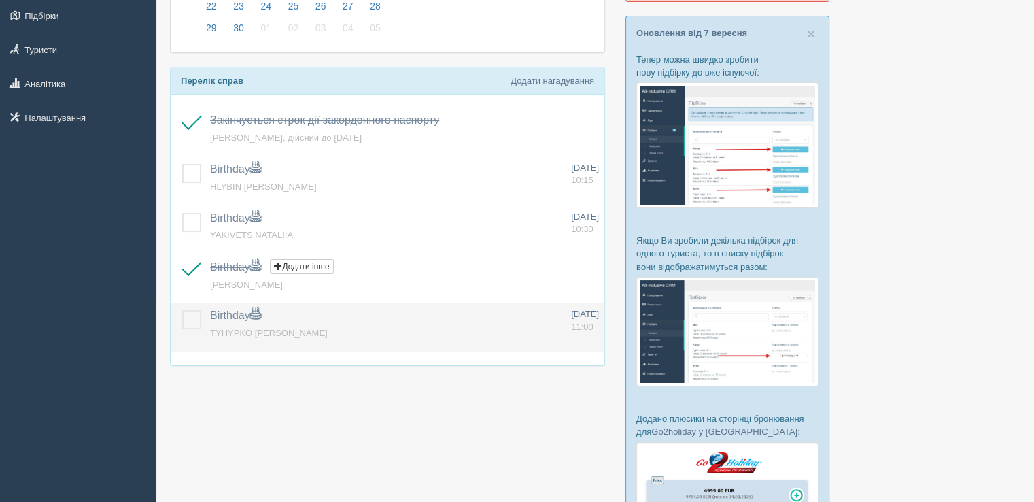
click at [193, 330] on td at bounding box center [188, 327] width 34 height 49
click at [182, 310] on label at bounding box center [182, 310] width 0 height 0
click at [0, 0] on input "checkbox" at bounding box center [0, 0] width 0 height 0
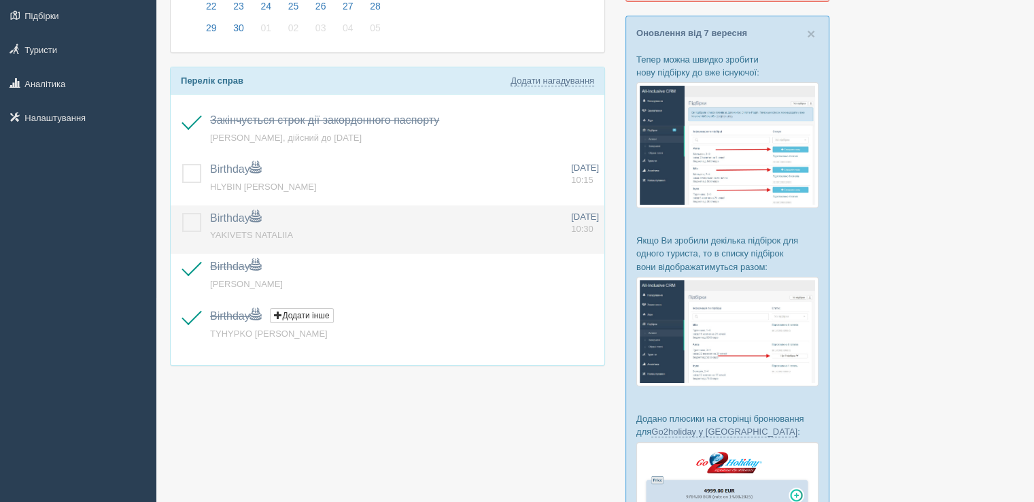
click at [248, 215] on span "Birthday" at bounding box center [235, 218] width 51 height 12
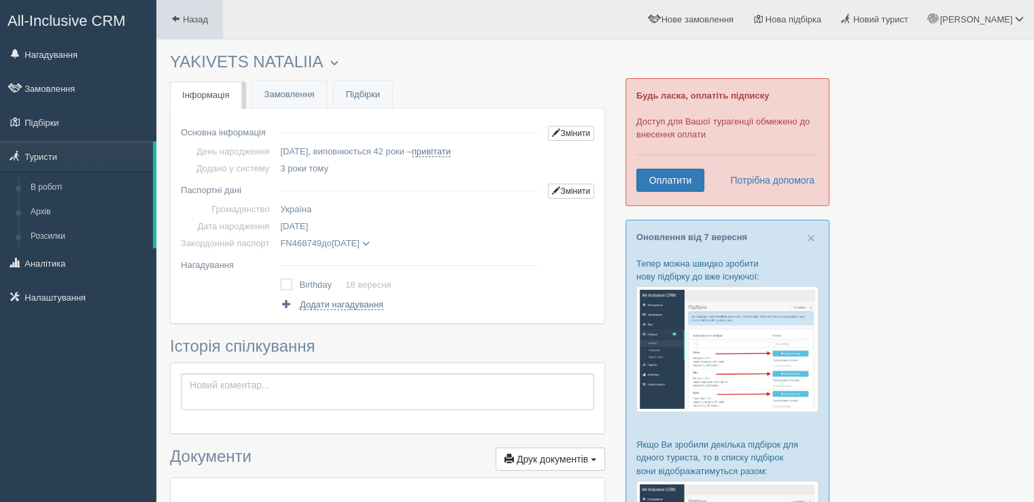
click at [183, 21] on span "Назад" at bounding box center [195, 19] width 25 height 10
